Goal: Task Accomplishment & Management: Manage account settings

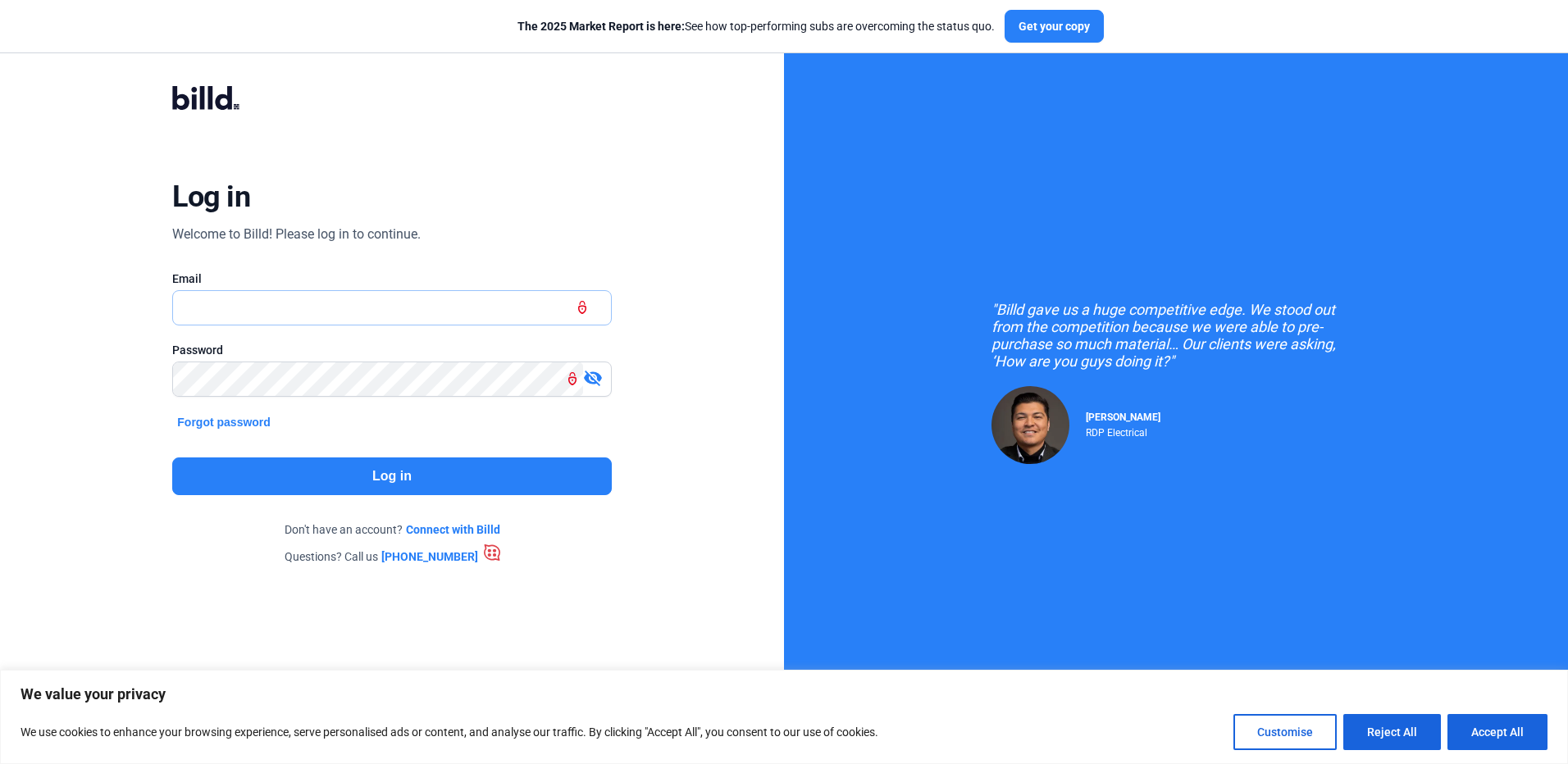
click at [213, 306] on input "text" at bounding box center [382, 308] width 419 height 33
type input "[EMAIL_ADDRESS][DOMAIN_NAME]"
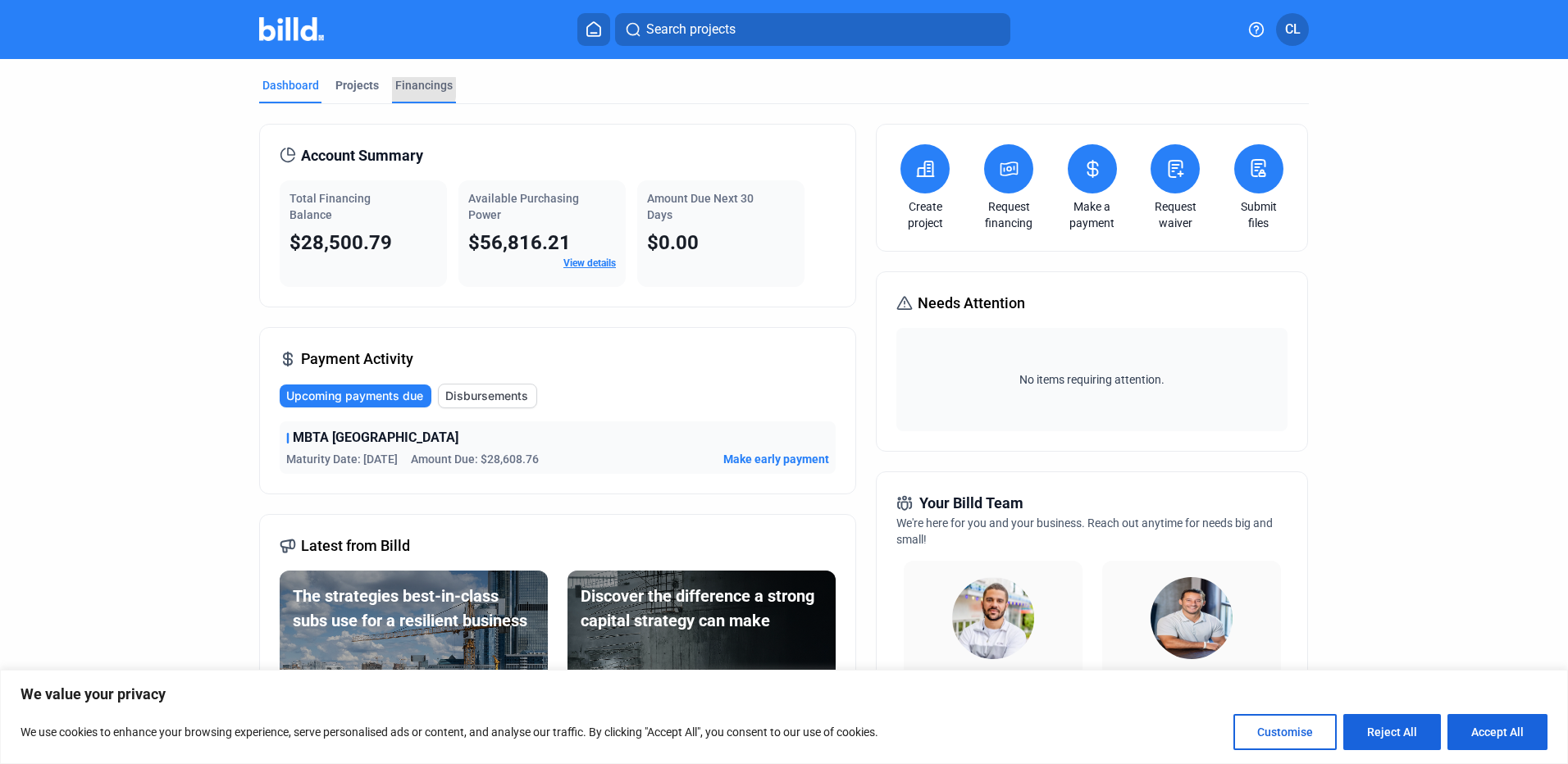
click at [395, 88] on div "Financings" at bounding box center [423, 85] width 58 height 17
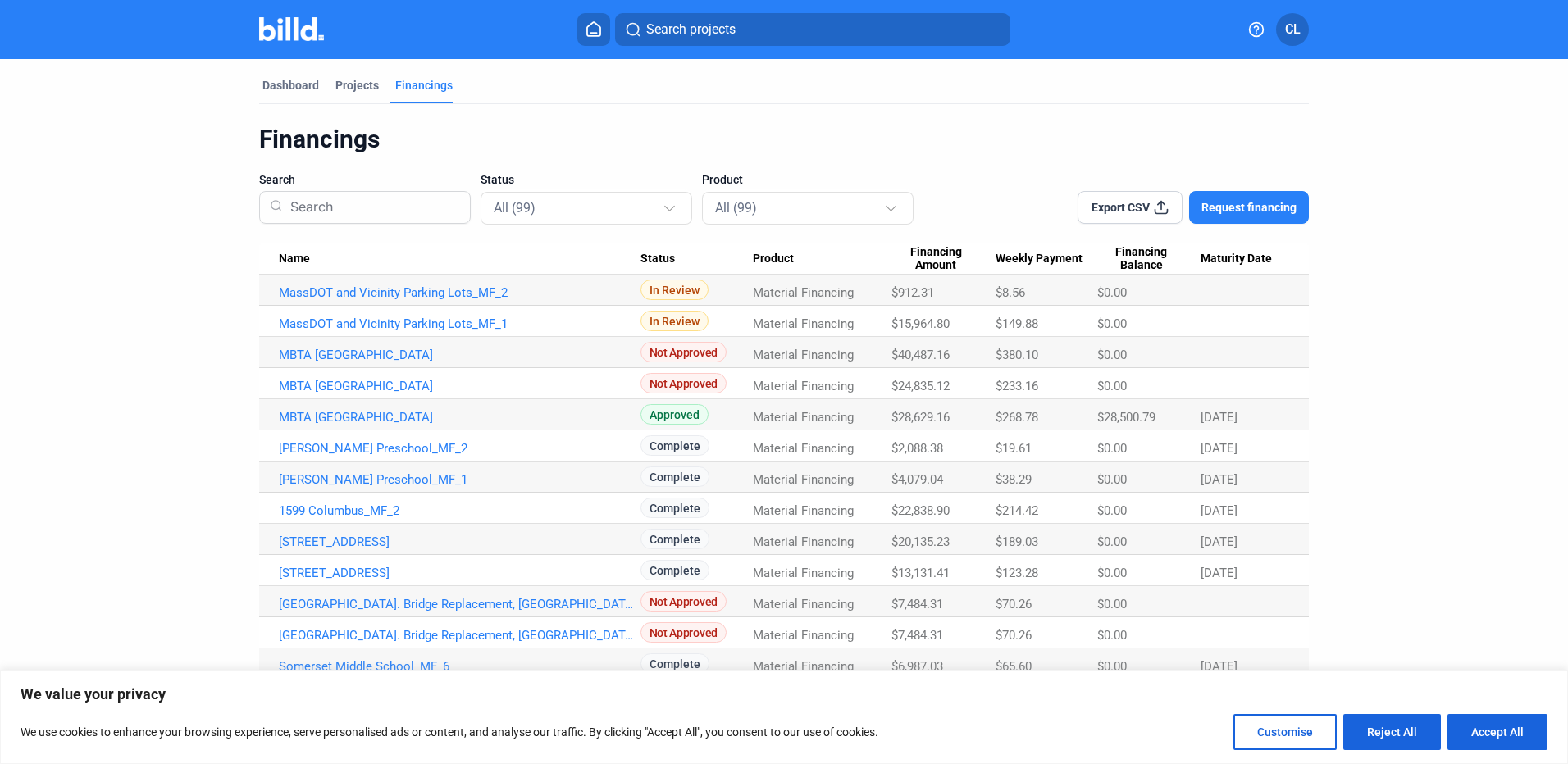
click at [430, 293] on link "MassDOT and Vicinity Parking Lots_MF_2" at bounding box center [459, 293] width 362 height 15
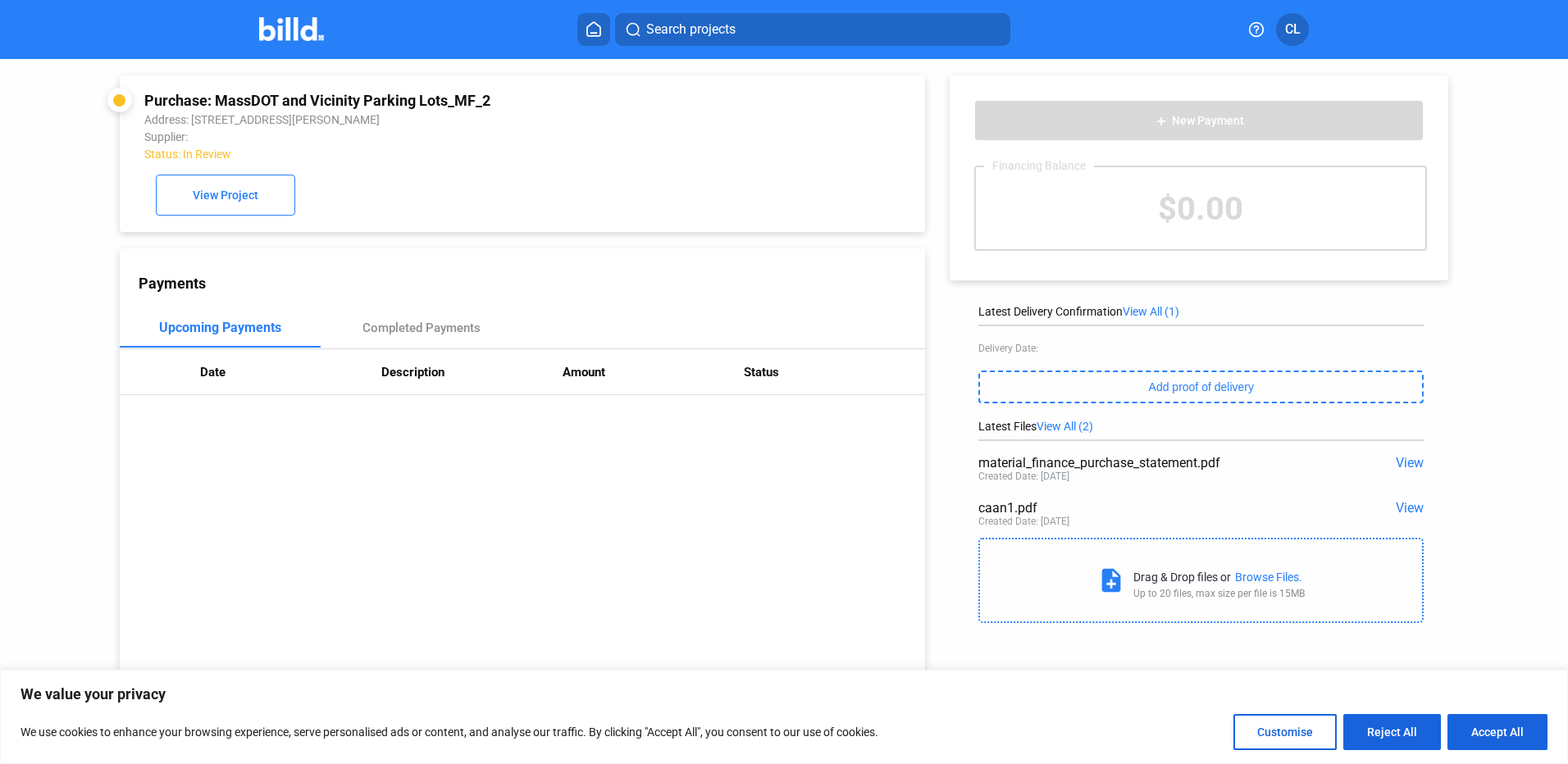
click at [550, 203] on div "Purchase: MassDOT and Vicinity Parking Lots_MF_2 Address: [STREET_ADDRESS][PERS…" at bounding box center [523, 154] width 756 height 124
